Goal: Information Seeking & Learning: Check status

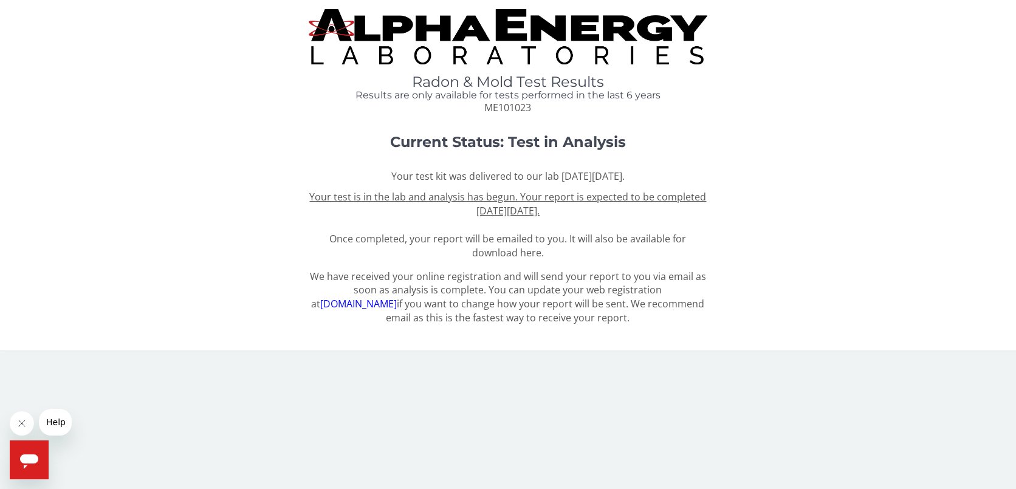
click at [509, 208] on u "Your test is in the lab and analysis has begun. Your report is expected to be c…" at bounding box center [507, 203] width 397 height 27
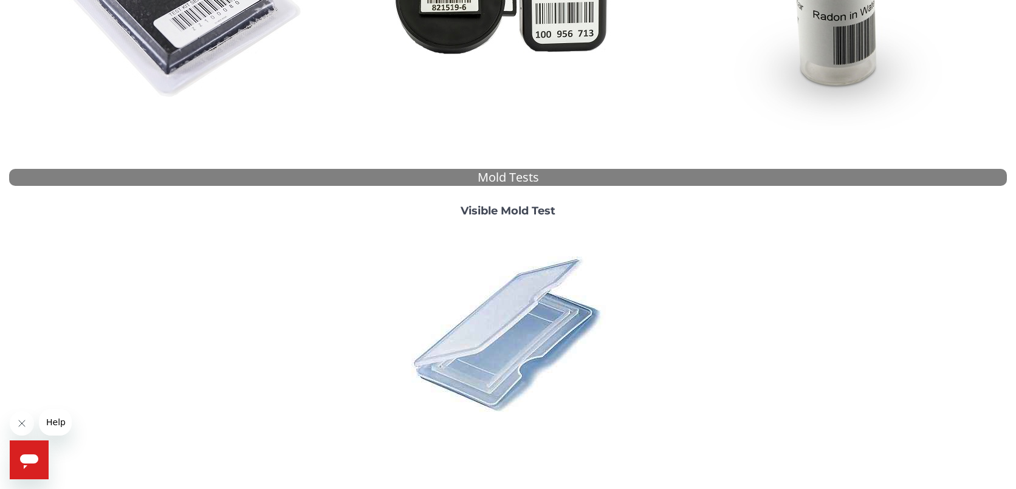
scroll to position [391, 0]
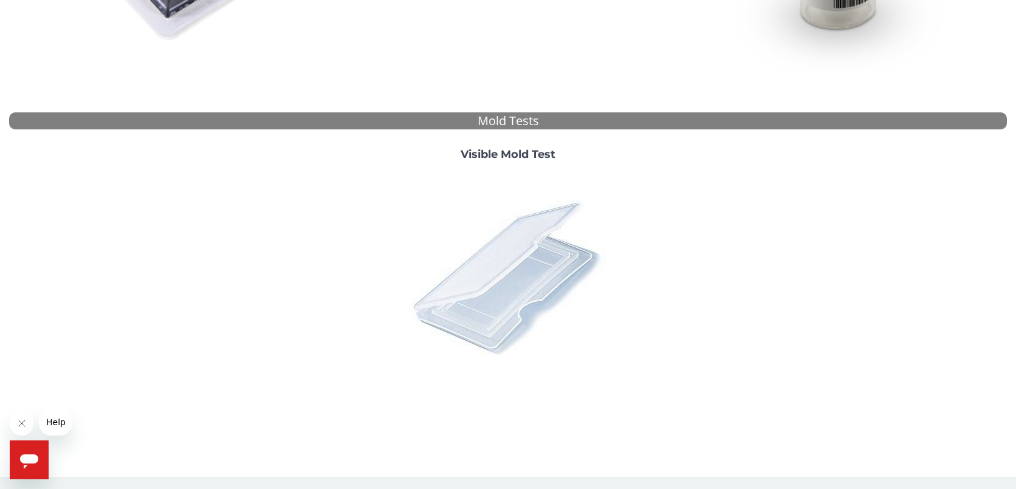
click at [513, 293] on img at bounding box center [508, 277] width 213 height 213
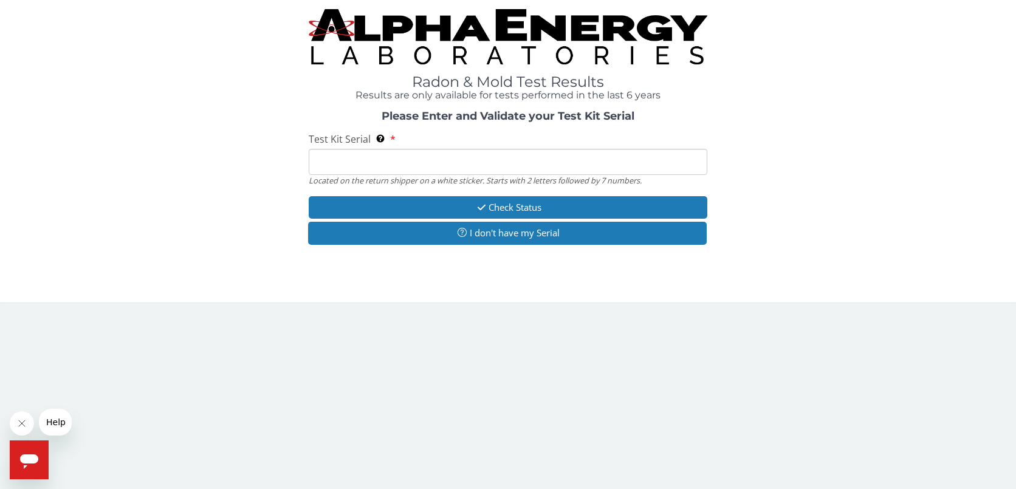
click at [457, 160] on input "Test Kit Serial Located on the return shipper on a white sticker. Starts with 2…" at bounding box center [508, 162] width 399 height 26
type input "ME101023"
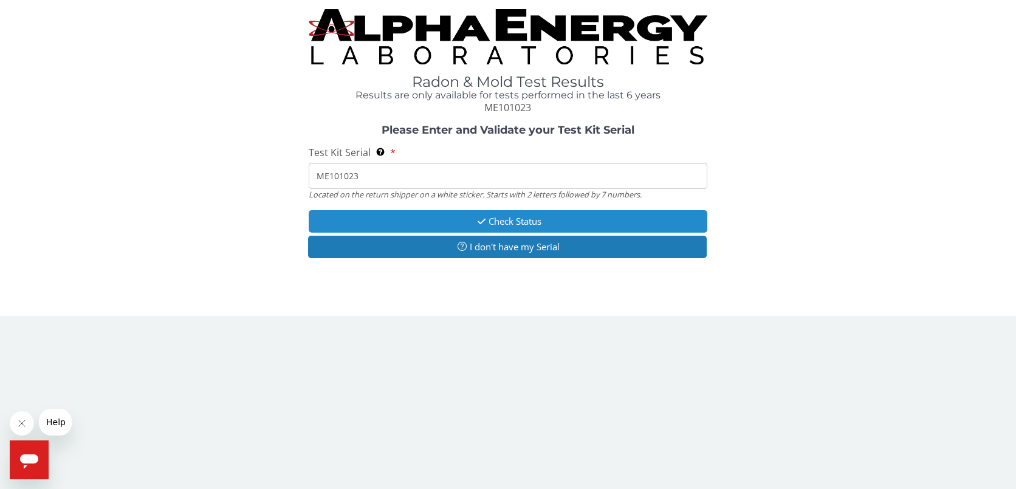
click at [459, 221] on button "Check Status" at bounding box center [508, 221] width 399 height 22
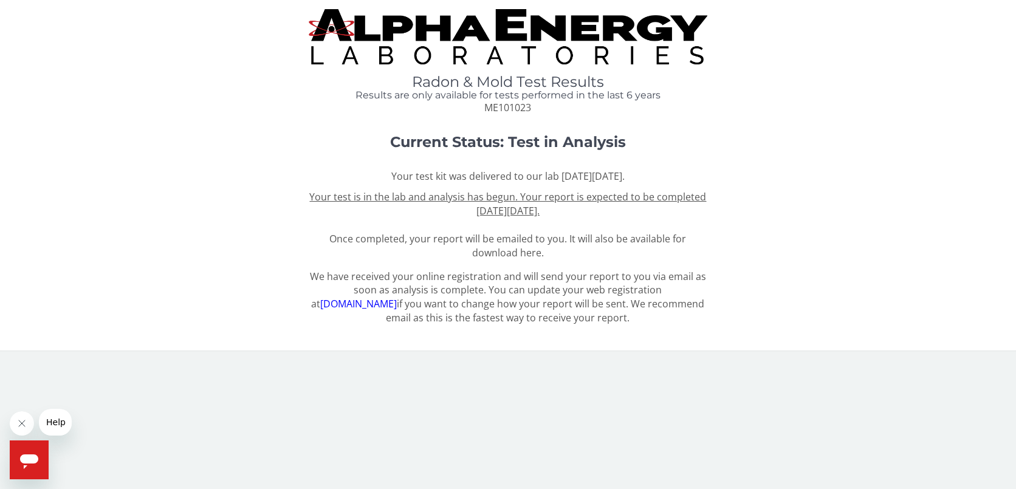
click at [480, 204] on u "Your test is in the lab and analysis has begun. Your report is expected to be c…" at bounding box center [507, 203] width 397 height 27
